Goal: Complete application form

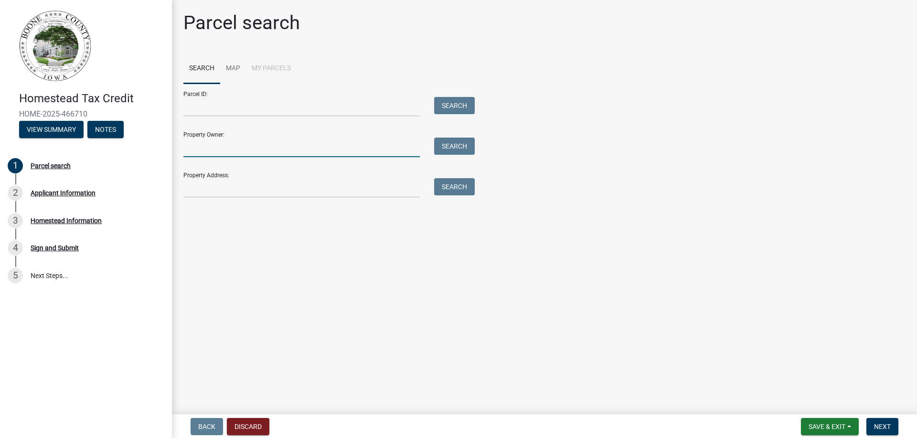
click at [245, 154] on input "Property Owner:" at bounding box center [301, 148] width 236 height 20
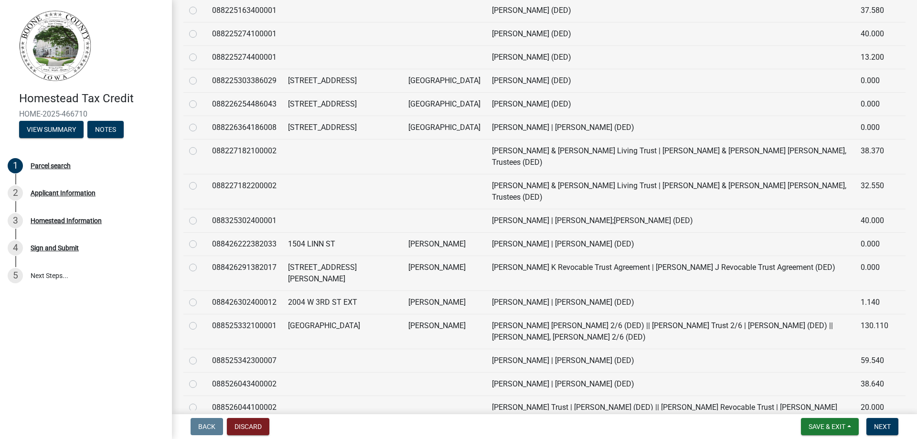
scroll to position [1433, 0]
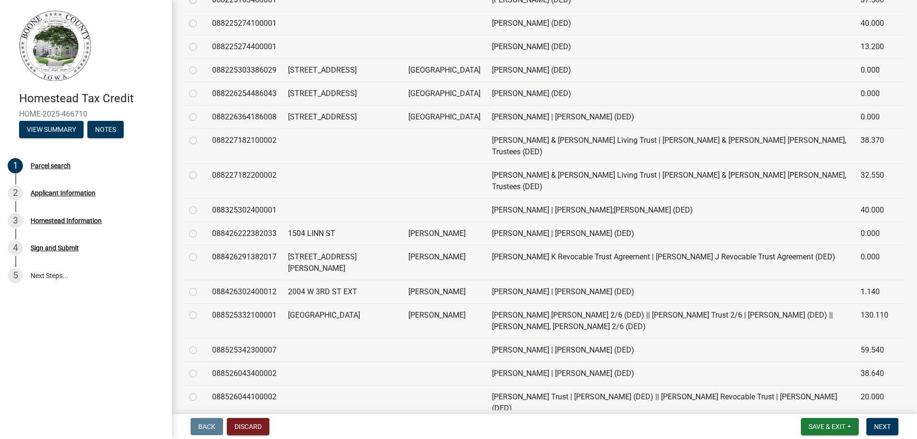
type input "[PERSON_NAME]"
click at [201, 228] on label at bounding box center [201, 228] width 0 height 0
click at [201, 228] on input "radio" at bounding box center [204, 231] width 6 height 6
radio input "true"
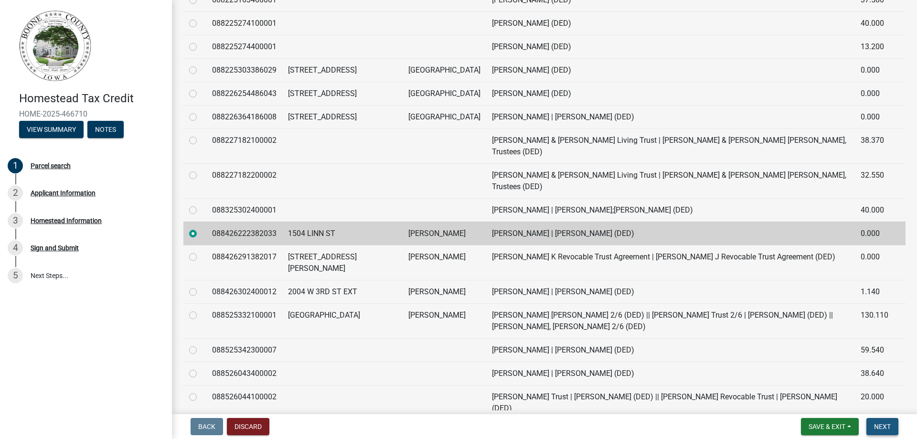
click at [889, 426] on span "Next" at bounding box center [882, 427] width 17 height 8
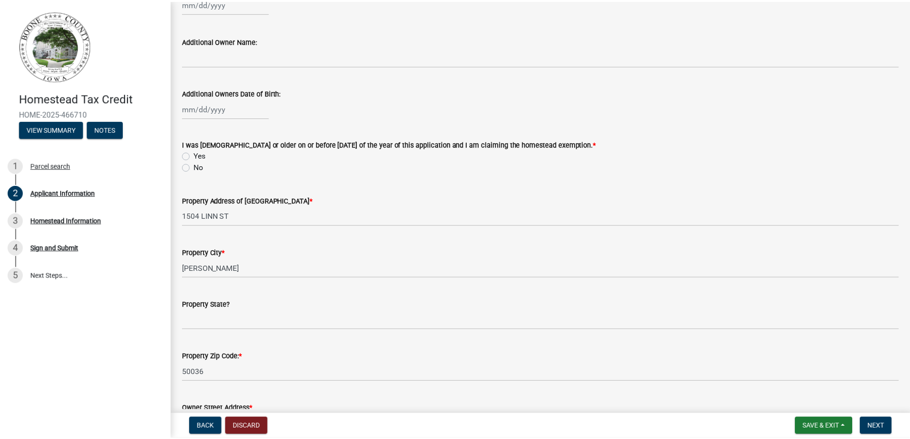
scroll to position [239, 0]
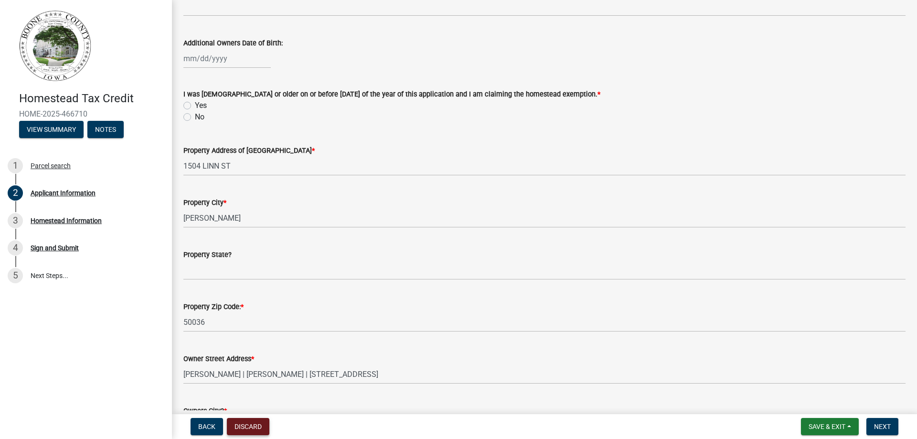
click at [250, 423] on button "Discard" at bounding box center [248, 426] width 43 height 17
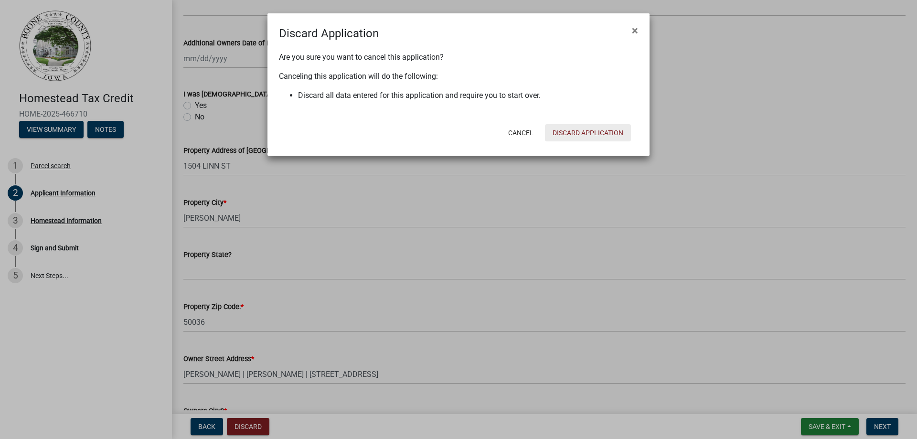
click at [574, 132] on button "Discard Application" at bounding box center [588, 132] width 86 height 17
